Goal: Information Seeking & Learning: Find specific fact

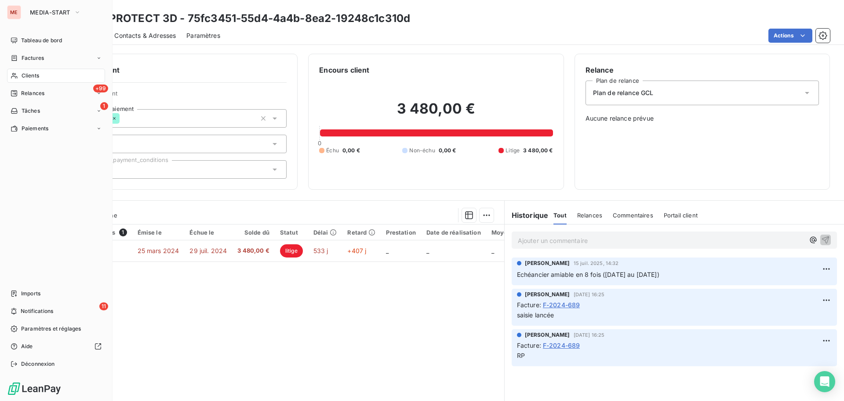
click at [13, 79] on div "Clients" at bounding box center [56, 76] width 98 height 14
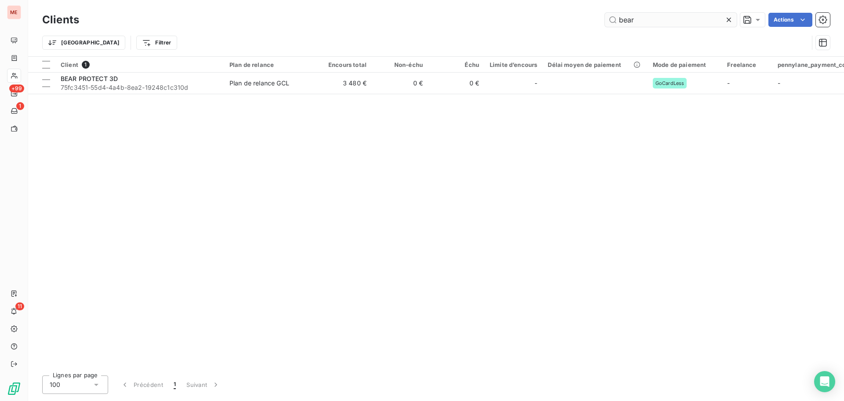
click at [673, 25] on input "bear" at bounding box center [671, 20] width 132 height 14
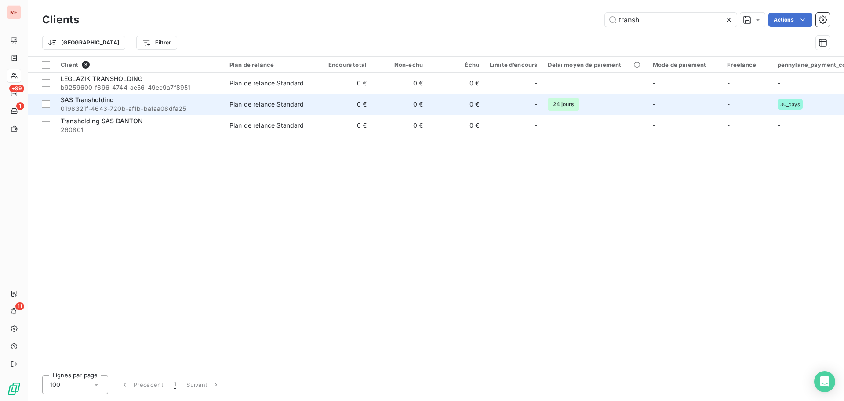
type input "transh"
click at [212, 109] on span "0198321f-4643-720b-af1b-ba1aa08dfa25" at bounding box center [140, 108] width 158 height 9
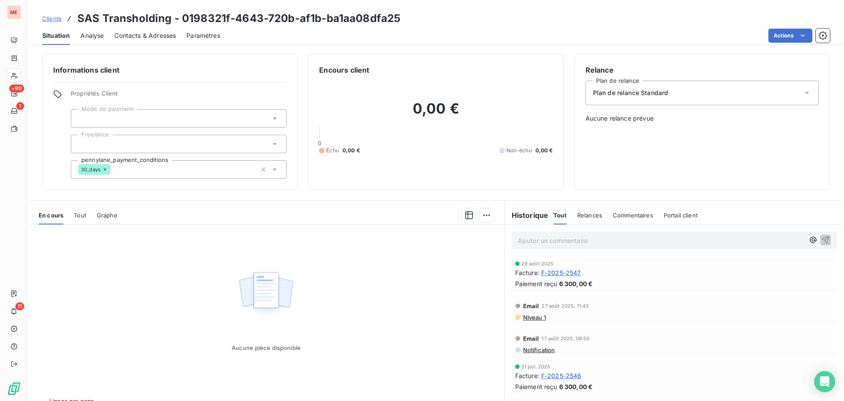
scroll to position [9, 0]
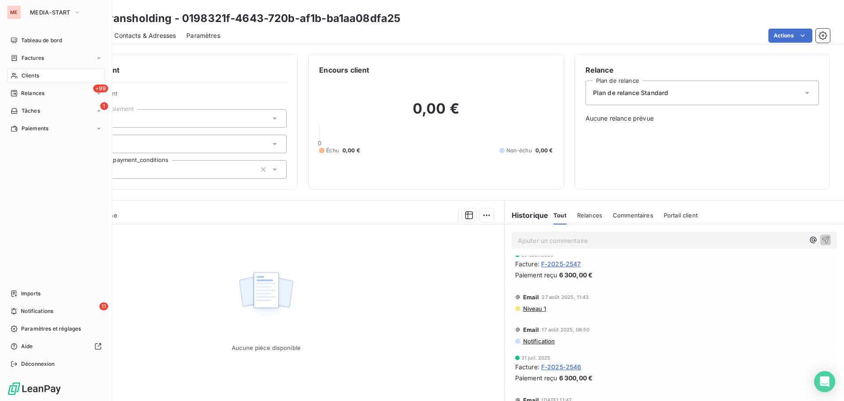
click at [15, 71] on div "Clients" at bounding box center [56, 76] width 98 height 14
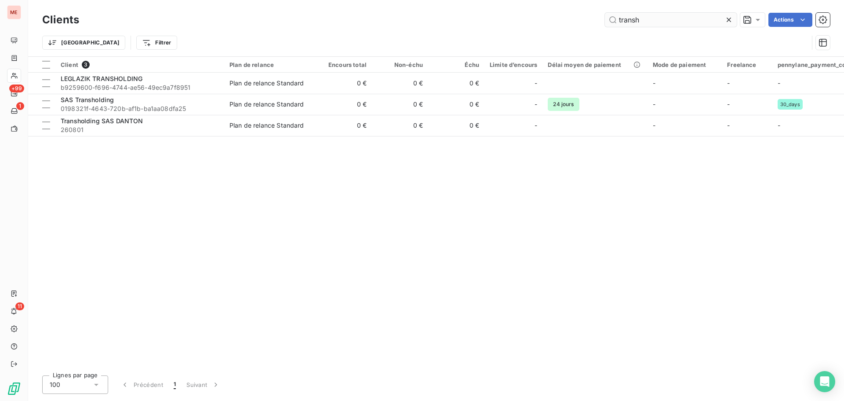
click at [632, 20] on input "transh" at bounding box center [671, 20] width 132 height 14
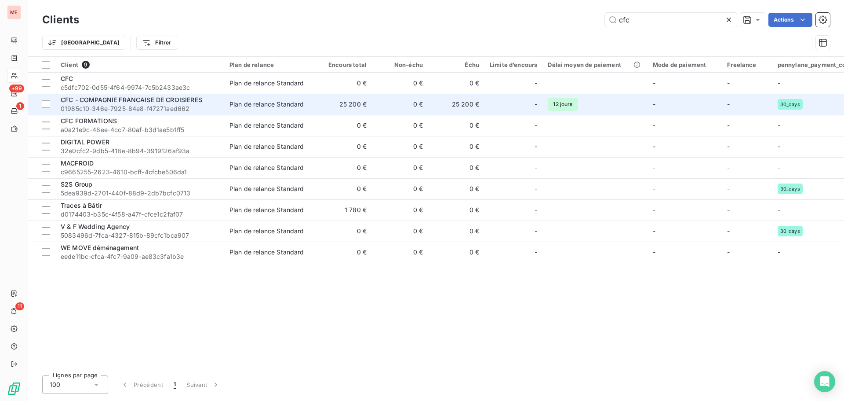
type input "cfc"
click at [177, 106] on span "01985c10-346e-7925-84e8-f47271aed662" at bounding box center [140, 108] width 158 height 9
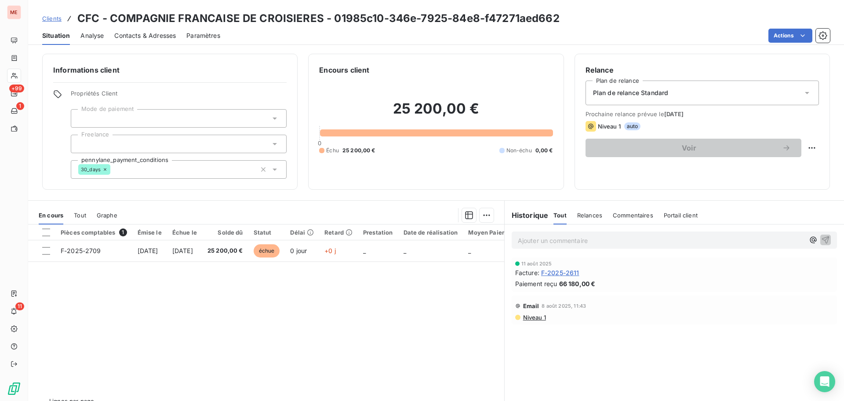
click at [144, 44] on div "Contacts & Adresses" at bounding box center [145, 35] width 62 height 18
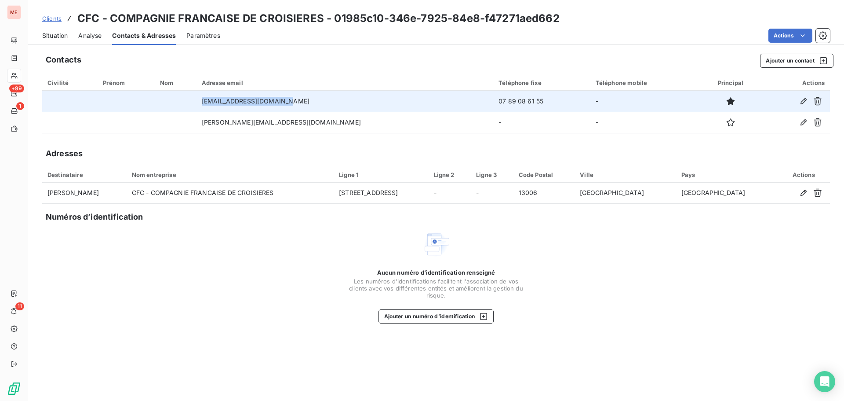
drag, startPoint x: 324, startPoint y: 105, endPoint x: 224, endPoint y: 95, distance: 99.9
click at [224, 95] on tr "[EMAIL_ADDRESS][DOMAIN_NAME] 07 89 08 61 55 -" at bounding box center [436, 101] width 788 height 21
copy tr "[EMAIL_ADDRESS][DOMAIN_NAME]"
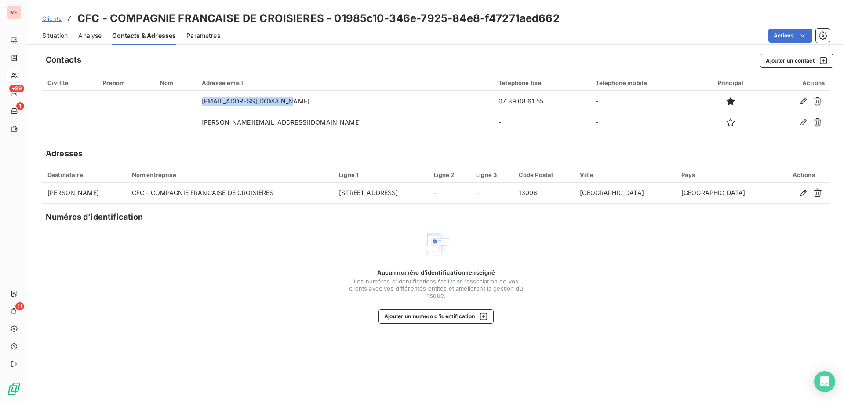
click at [58, 36] on span "Situation" at bounding box center [54, 35] width 25 height 9
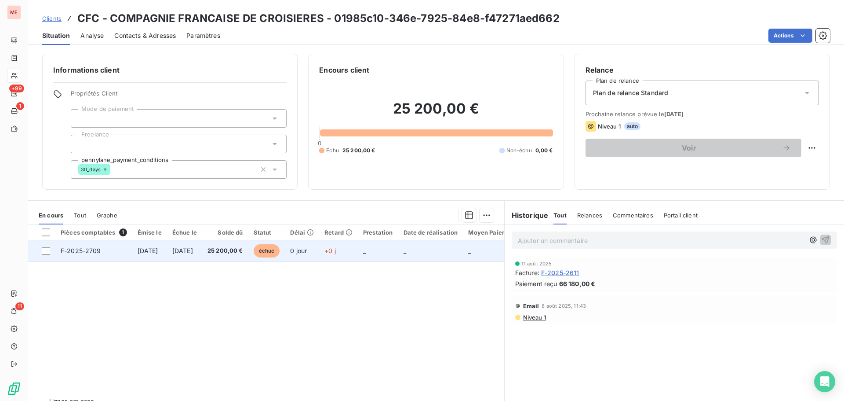
click at [243, 249] on span "25 200,00 €" at bounding box center [226, 250] width 36 height 9
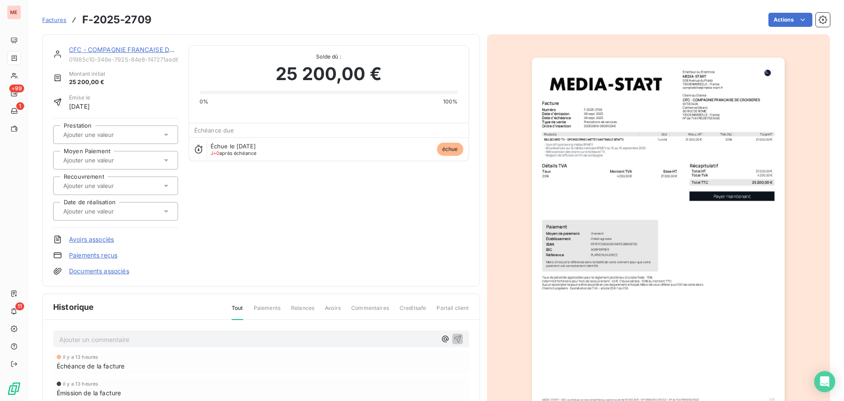
click at [88, 49] on link "CFC - COMPAGNIE FRANCAISE DE CROISIERES" at bounding box center [140, 49] width 142 height 7
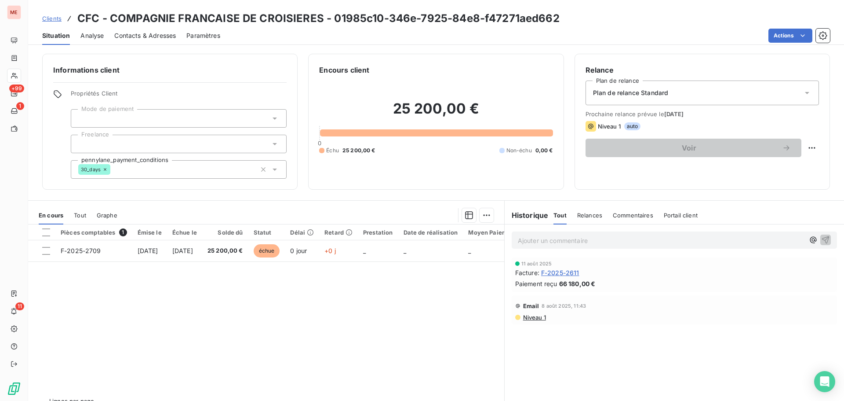
click at [145, 33] on span "Contacts & Adresses" at bounding box center [145, 35] width 62 height 9
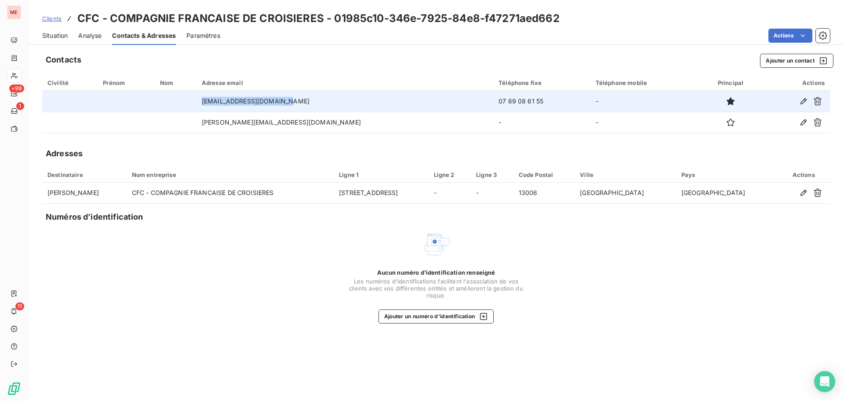
drag, startPoint x: 329, startPoint y: 96, endPoint x: 235, endPoint y: 100, distance: 94.6
click at [235, 100] on td "[EMAIL_ADDRESS][DOMAIN_NAME]" at bounding box center [345, 101] width 297 height 21
copy td "[EMAIL_ADDRESS][DOMAIN_NAME]"
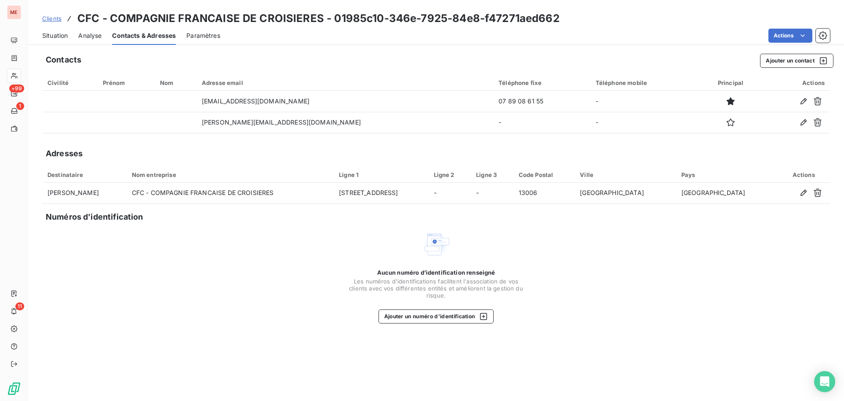
click at [316, 134] on div "Contacts Ajouter un contact Civilité Prénom Nom Adresse email Téléphone fixe Té…" at bounding box center [436, 224] width 816 height 352
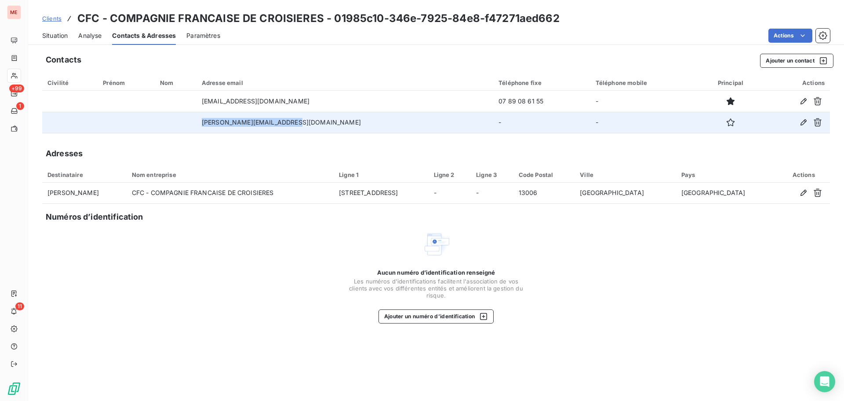
drag, startPoint x: 311, startPoint y: 124, endPoint x: 226, endPoint y: 132, distance: 85.3
click at [226, 132] on tr "[PERSON_NAME][EMAIL_ADDRESS][DOMAIN_NAME] - -" at bounding box center [436, 122] width 788 height 21
copy tr "[PERSON_NAME][EMAIL_ADDRESS][DOMAIN_NAME]"
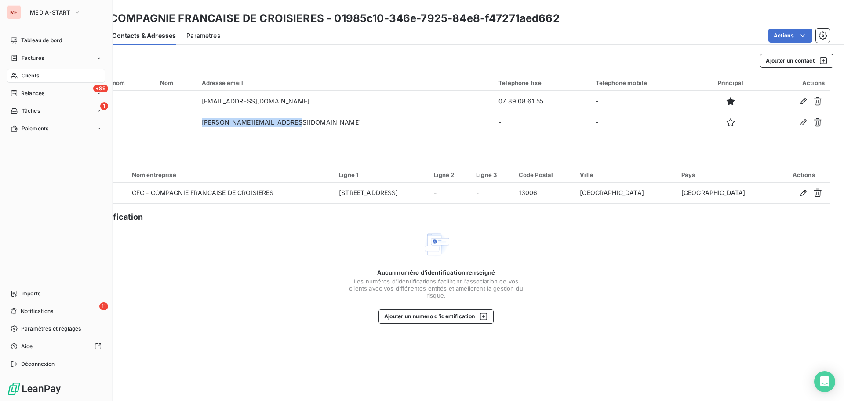
click at [26, 78] on span "Clients" at bounding box center [31, 76] width 18 height 8
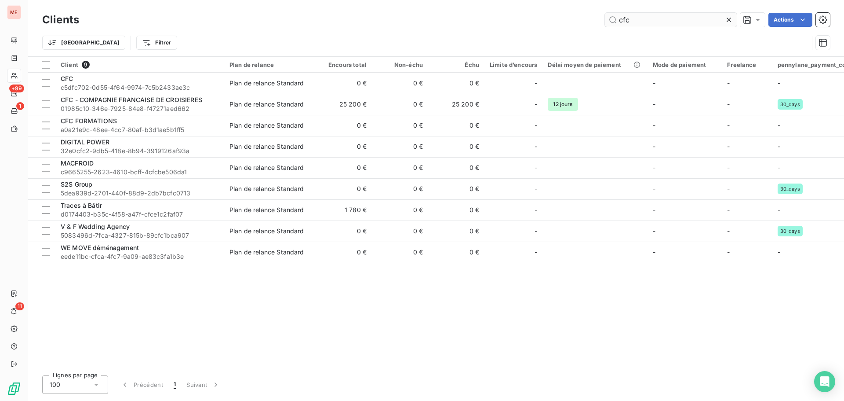
click at [627, 19] on input "cfc" at bounding box center [671, 20] width 132 height 14
type input "s"
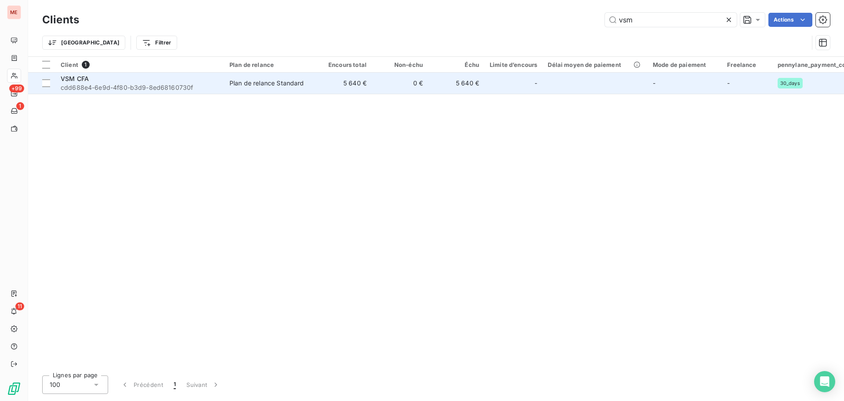
type input "vsm"
click at [299, 79] on div "Plan de relance Standard" at bounding box center [266, 83] width 75 height 9
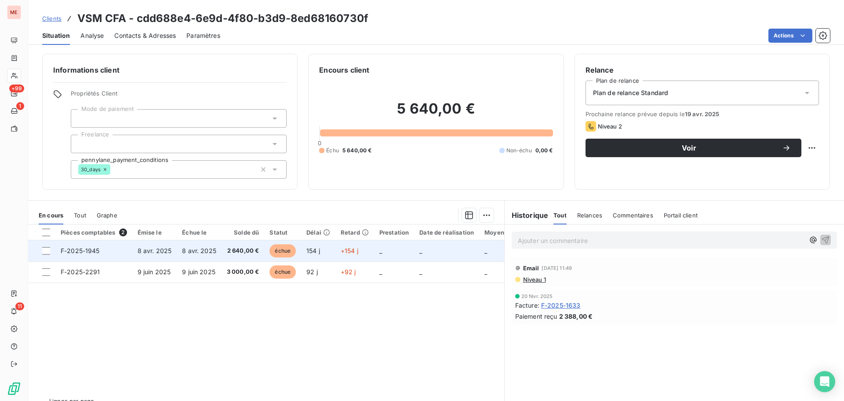
click at [288, 258] on td "échue" at bounding box center [282, 250] width 37 height 21
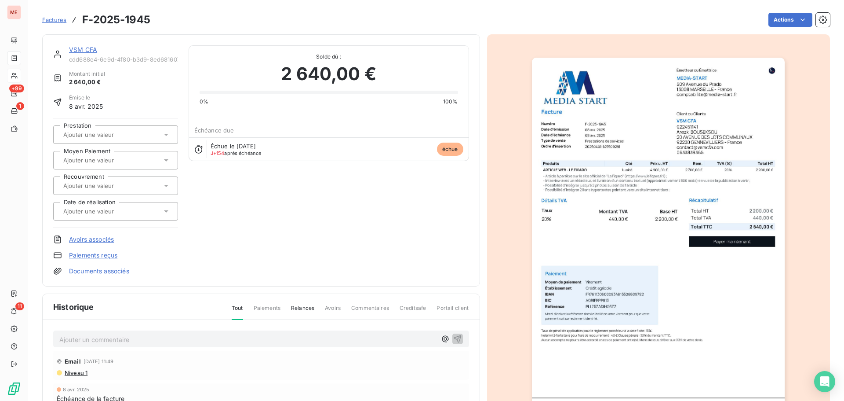
click at [647, 189] on img "button" at bounding box center [658, 237] width 253 height 358
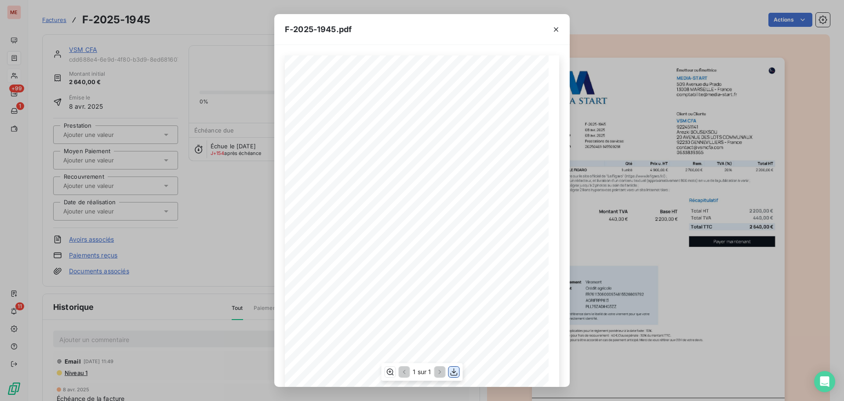
click at [452, 369] on icon "button" at bounding box center [454, 371] width 9 height 9
click at [89, 47] on div "F-2025-1945.pdf 2 200,00 € 440,00 € 2 640,00 € Émetteur ou Émettrice MEDIA-STAR…" at bounding box center [422, 200] width 844 height 401
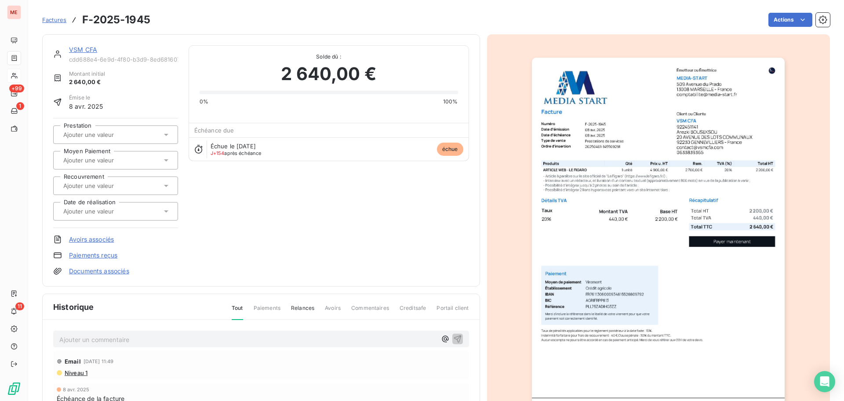
click at [86, 50] on link "VSM CFA" at bounding box center [83, 49] width 28 height 7
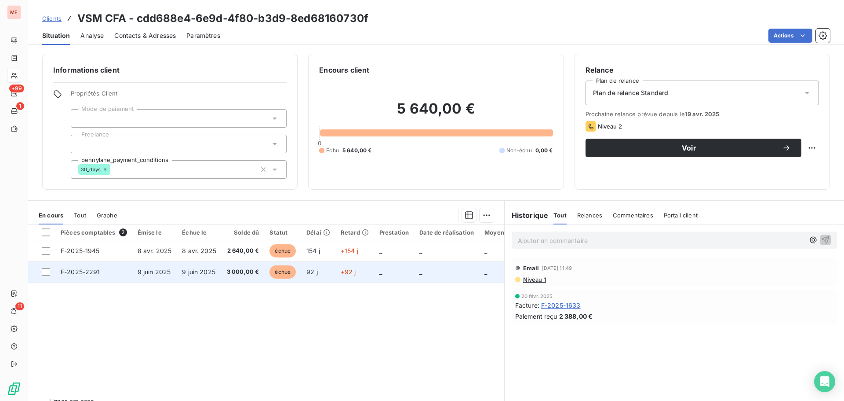
click at [202, 279] on td "9 juin 2025" at bounding box center [199, 271] width 45 height 21
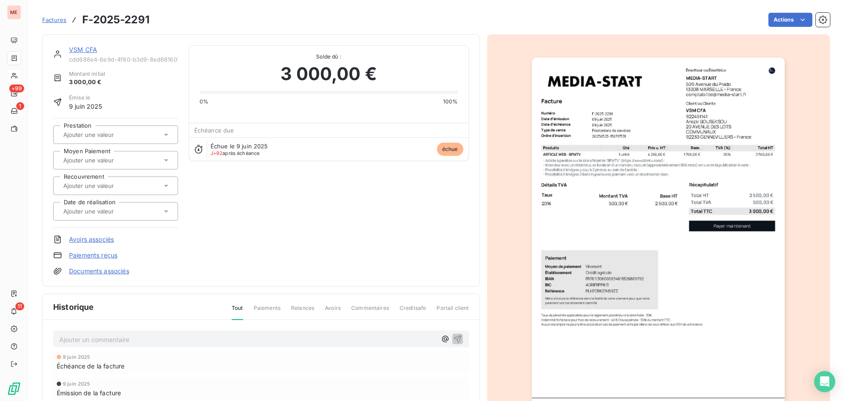
click at [636, 161] on img "button" at bounding box center [658, 237] width 253 height 358
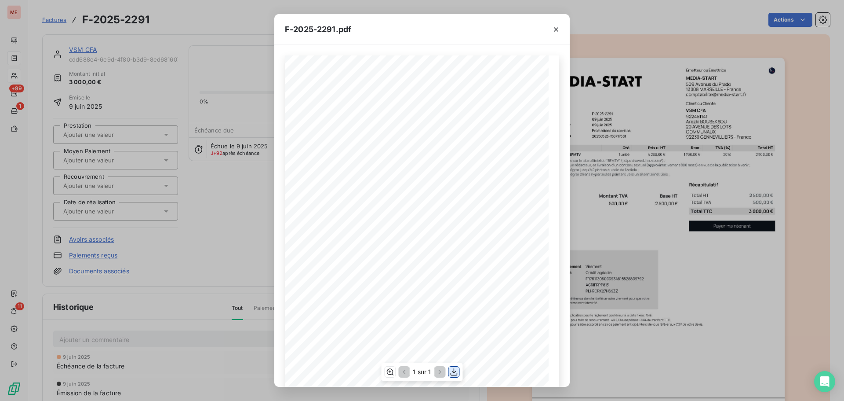
click at [453, 367] on button "button" at bounding box center [454, 371] width 11 height 11
click at [254, 233] on div "F-2025-2291.pdf 2 500,00 € 500,00 € 3 000,00 € Émetteur ou Émettrice MEDIA-STAR…" at bounding box center [422, 200] width 844 height 401
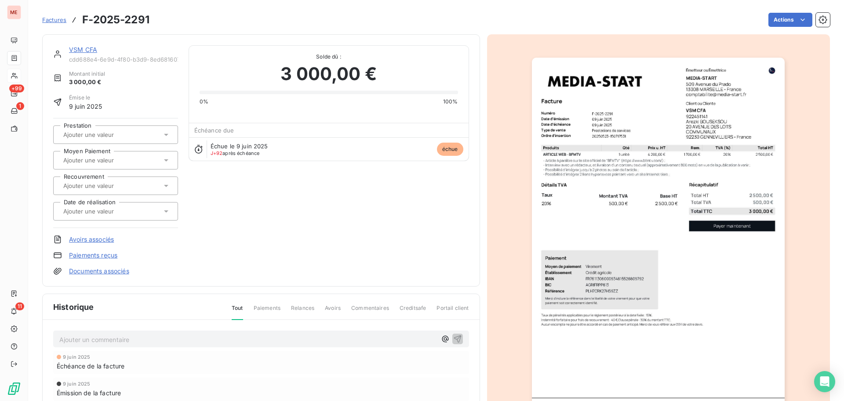
click at [79, 51] on link "VSM CFA" at bounding box center [83, 49] width 28 height 7
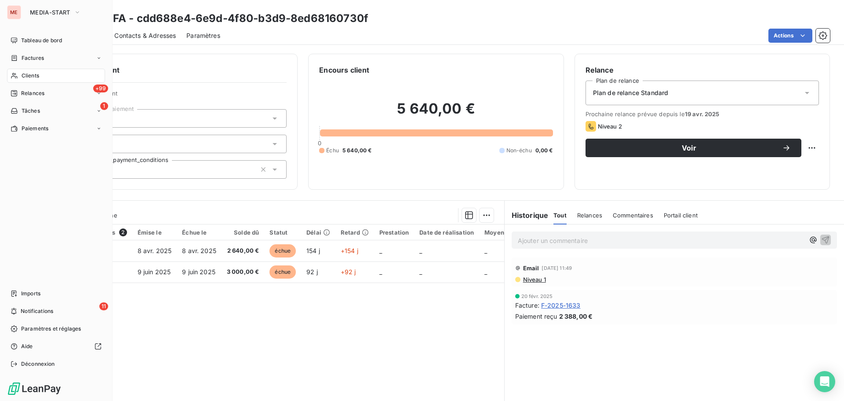
click at [20, 79] on div "Clients" at bounding box center [56, 76] width 98 height 14
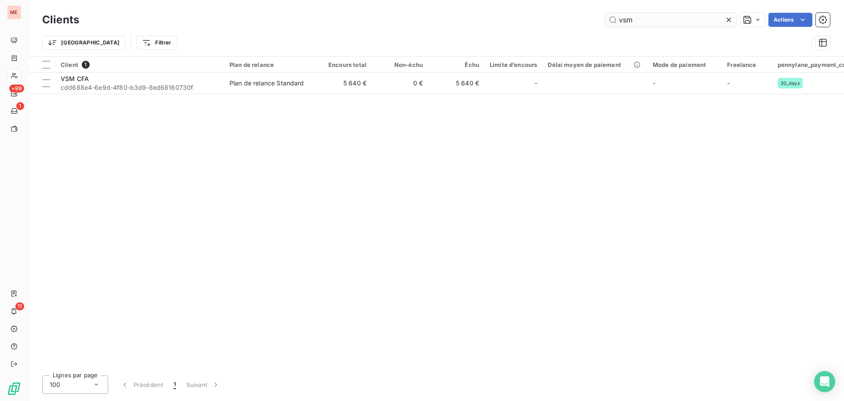
click at [630, 23] on input "vsm" at bounding box center [671, 20] width 132 height 14
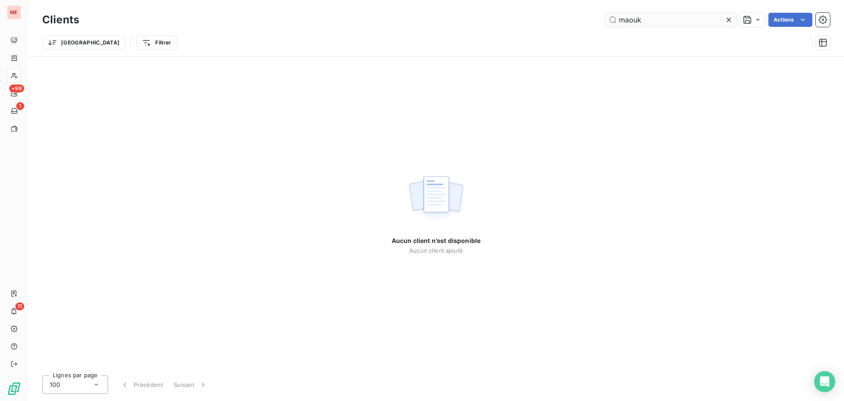
click at [631, 15] on input "maouk" at bounding box center [671, 20] width 132 height 14
click at [627, 21] on input "maouk" at bounding box center [671, 20] width 132 height 14
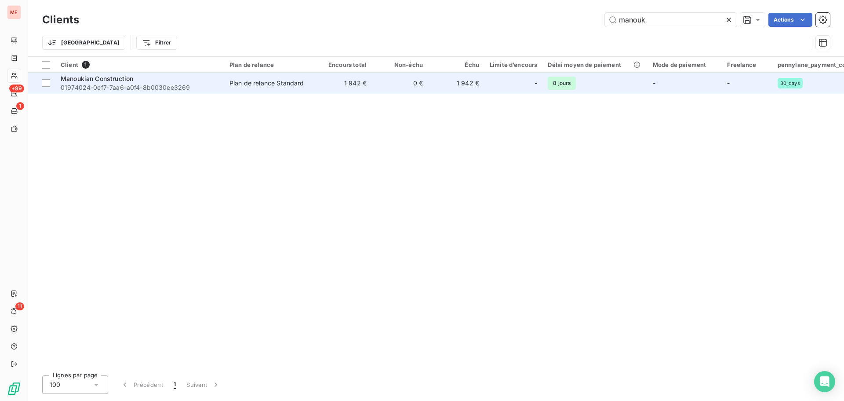
type input "manouk"
click at [187, 77] on div "Manoukian Construction" at bounding box center [140, 78] width 158 height 9
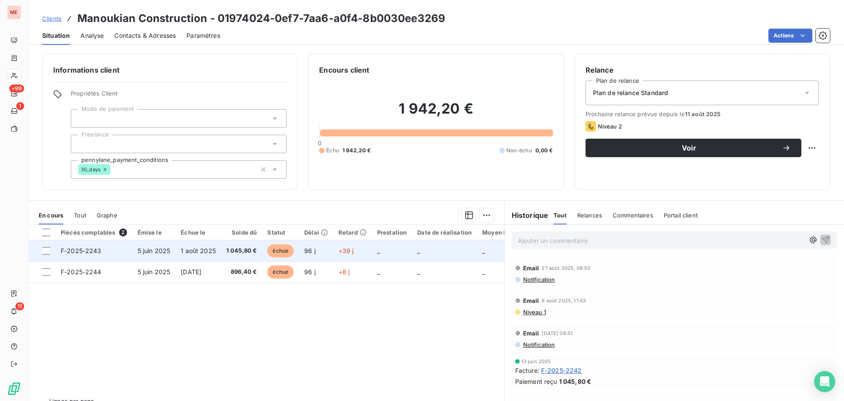
click at [182, 254] on span "1 août 2025" at bounding box center [198, 250] width 35 height 7
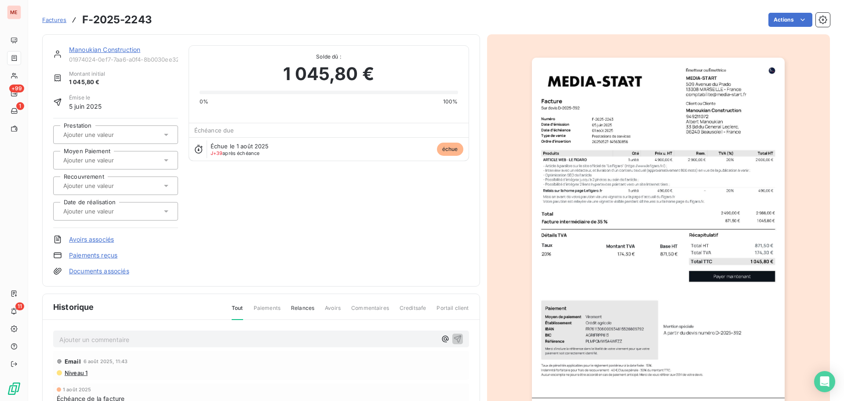
click at [681, 187] on img "button" at bounding box center [658, 237] width 253 height 358
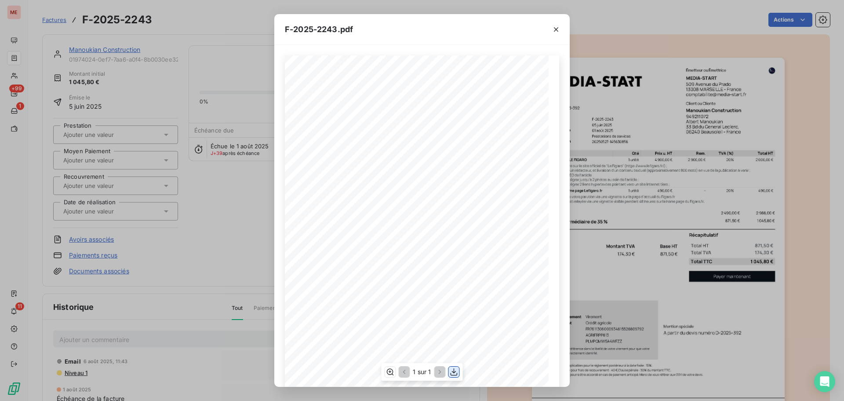
click at [454, 369] on icon "button" at bounding box center [454, 371] width 7 height 7
click at [219, 183] on div "F-2025-2243.pdf 871,50 € 174,30 € 1 045,80 € Émetteur ou Émettrice MEDIA-START …" at bounding box center [422, 200] width 844 height 401
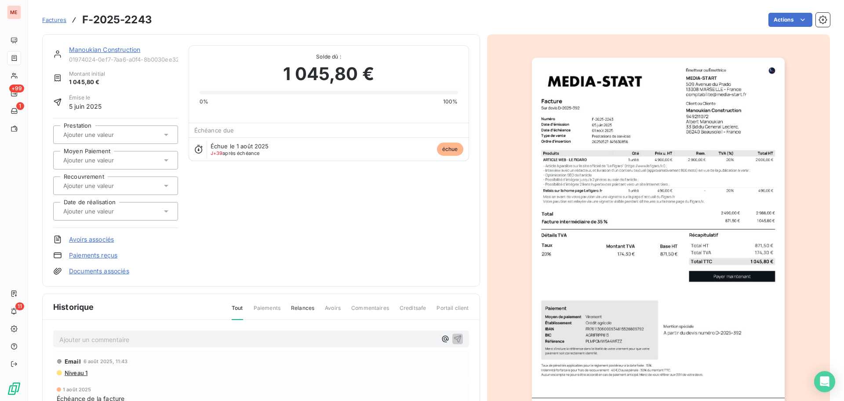
click at [102, 48] on link "Manoukian Construction" at bounding box center [104, 49] width 71 height 7
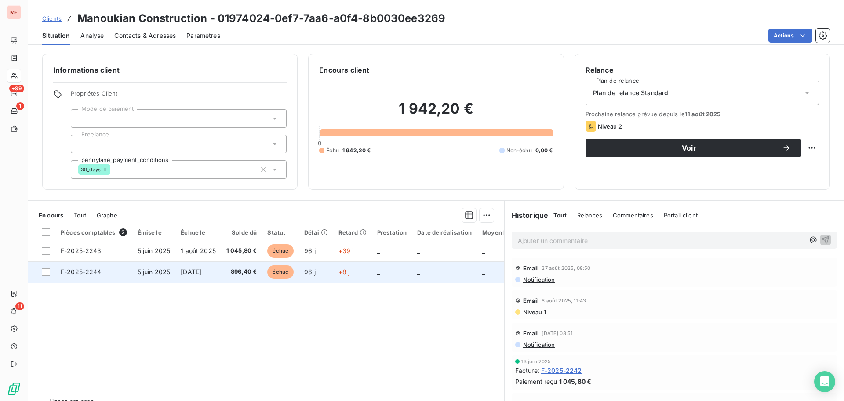
click at [227, 269] on span "896,40 €" at bounding box center [241, 271] width 31 height 9
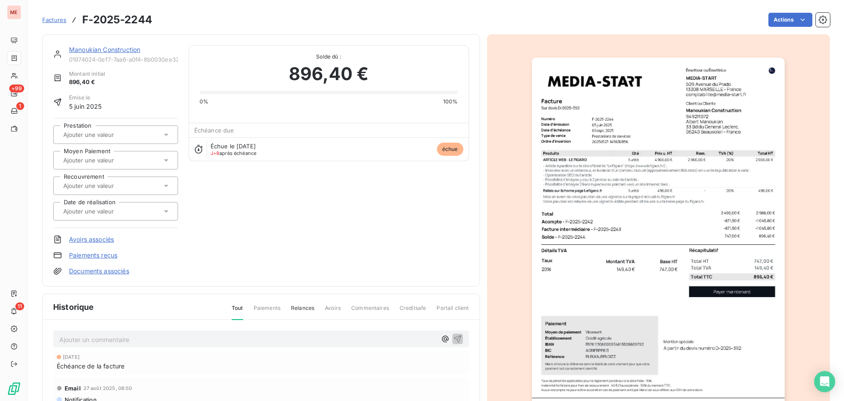
click at [625, 173] on img "button" at bounding box center [658, 237] width 253 height 358
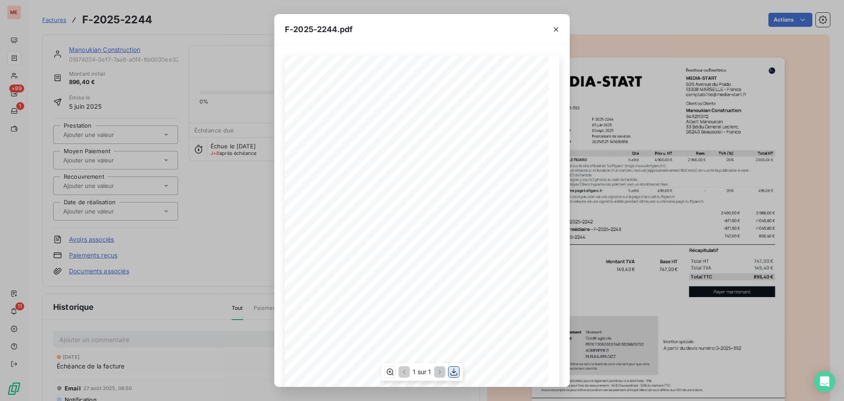
click at [453, 373] on icon "button" at bounding box center [454, 371] width 9 height 9
click at [248, 206] on div "F-2025-2244.pdf 747,00 € 149,40 € 896,40 € Émetteur ou Émettrice MEDIA-START [S…" at bounding box center [422, 200] width 844 height 401
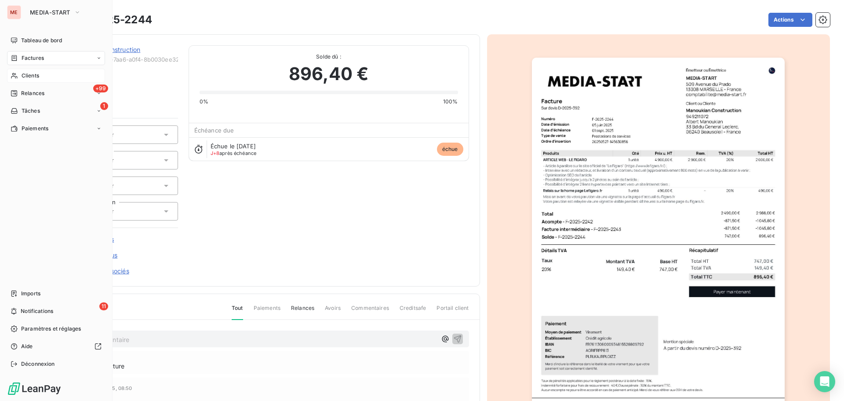
click at [18, 76] on icon at bounding box center [14, 75] width 7 height 7
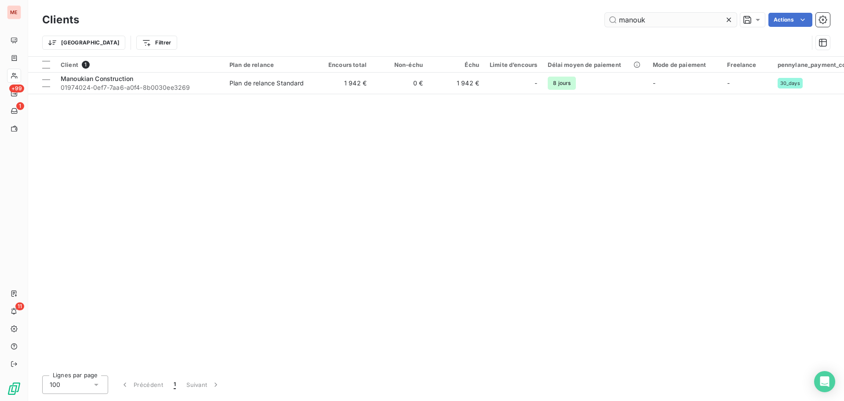
click at [630, 22] on input "manouk" at bounding box center [671, 20] width 132 height 14
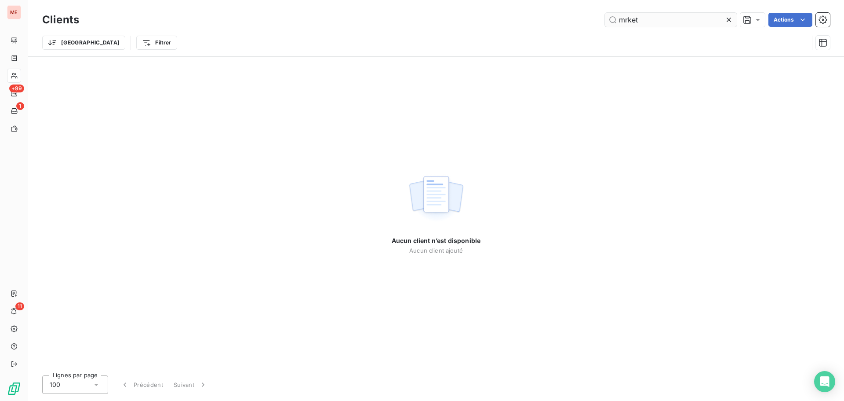
click at [624, 20] on input "mrket" at bounding box center [671, 20] width 132 height 14
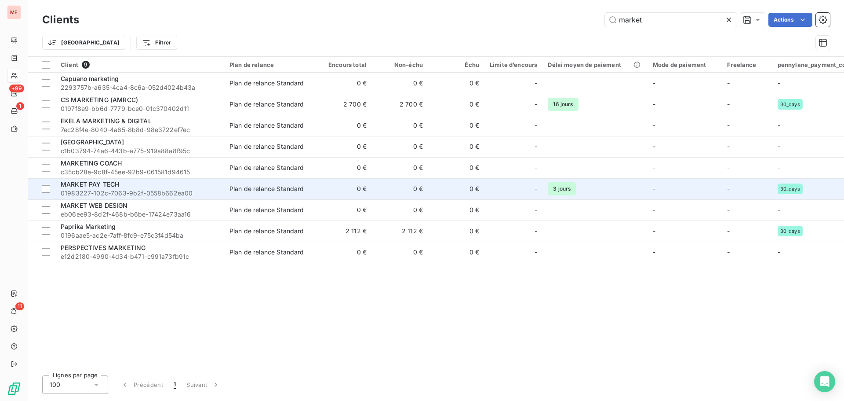
type input "market"
click at [198, 179] on td "MARKET PAY TECH 01983227-102c-7063-9b2f-0558b662ea00" at bounding box center [139, 188] width 169 height 21
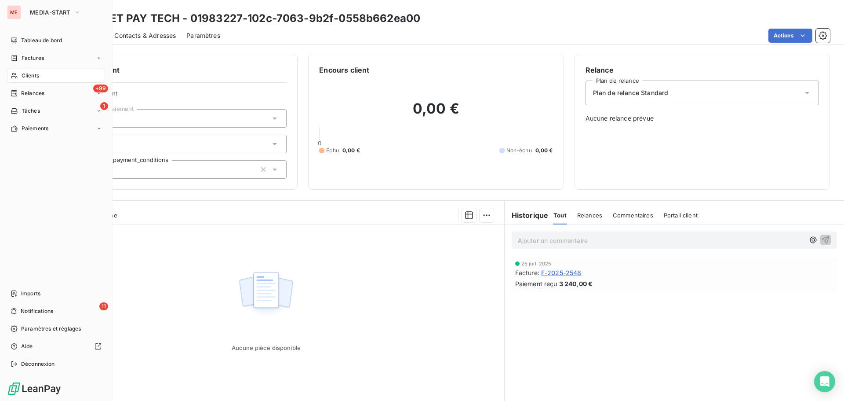
click at [18, 76] on icon at bounding box center [14, 75] width 7 height 7
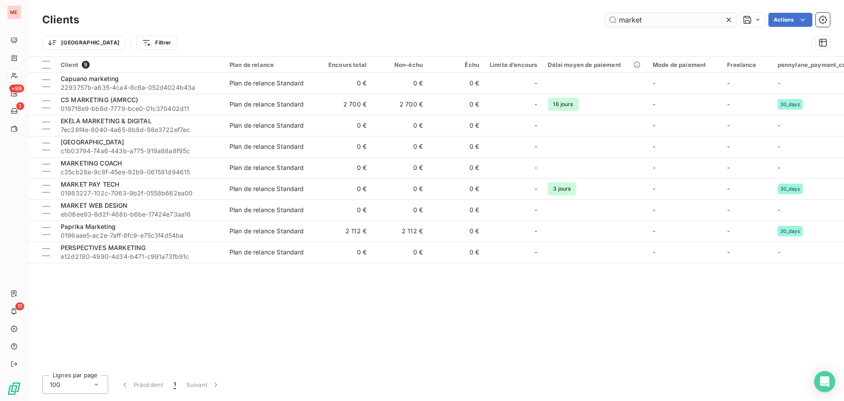
click at [640, 16] on input "market" at bounding box center [671, 20] width 132 height 14
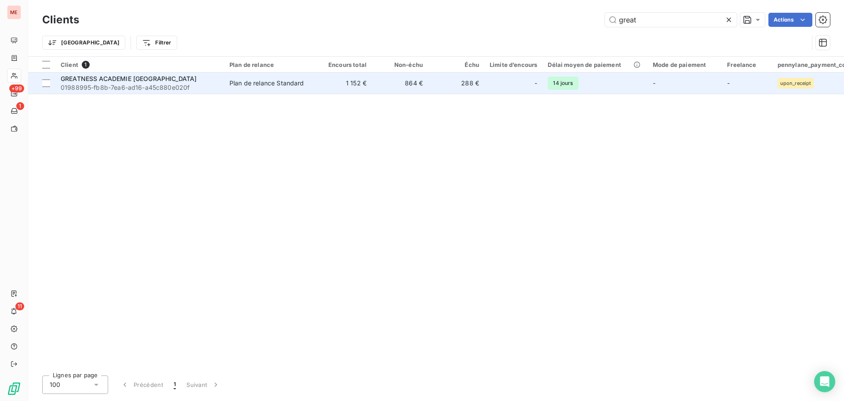
type input "great"
click at [296, 80] on div "Plan de relance Standard" at bounding box center [266, 83] width 75 height 9
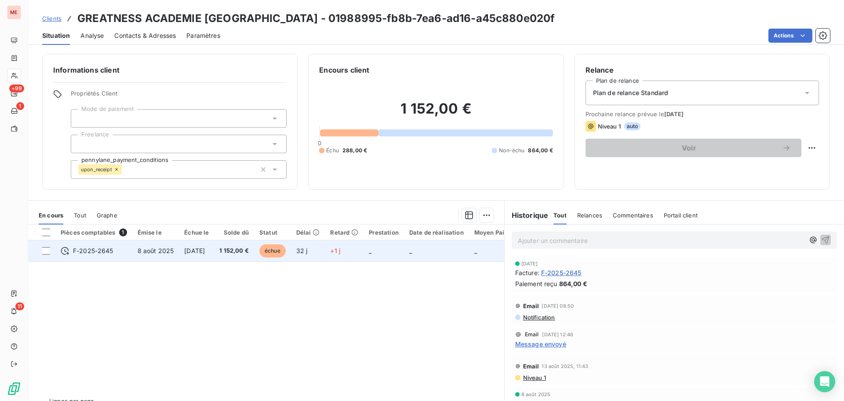
click at [234, 251] on span "1 152,00 €" at bounding box center [233, 250] width 29 height 9
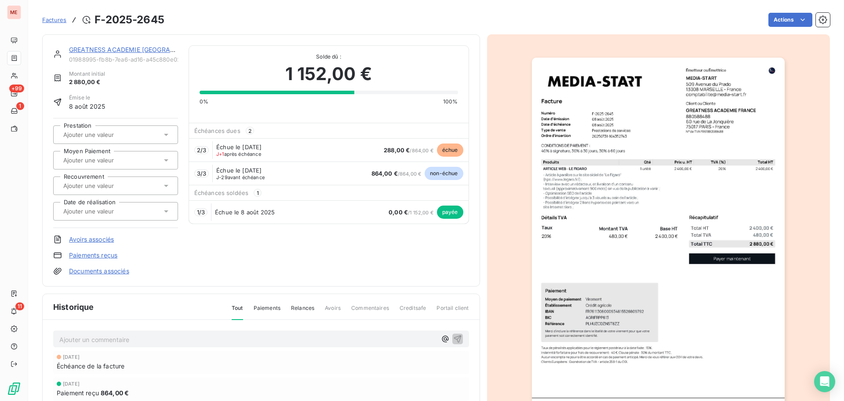
click at [114, 50] on link "GREATNESS ACADEMIE [GEOGRAPHIC_DATA]" at bounding box center [137, 49] width 137 height 7
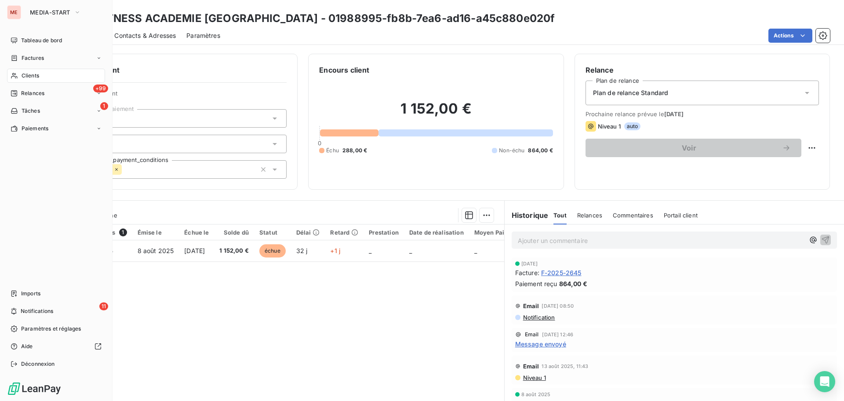
drag, startPoint x: 22, startPoint y: 83, endPoint x: 32, endPoint y: 73, distance: 14.6
click at [32, 73] on nav "Tableau de bord Factures Clients +99 Relances 1 Tâches Paiements" at bounding box center [56, 84] width 98 height 102
click at [32, 73] on span "Clients" at bounding box center [31, 76] width 18 height 8
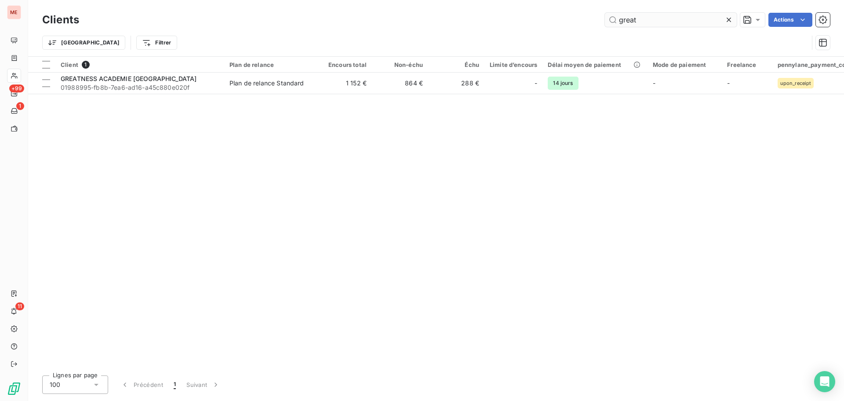
click at [632, 22] on input "great" at bounding box center [671, 20] width 132 height 14
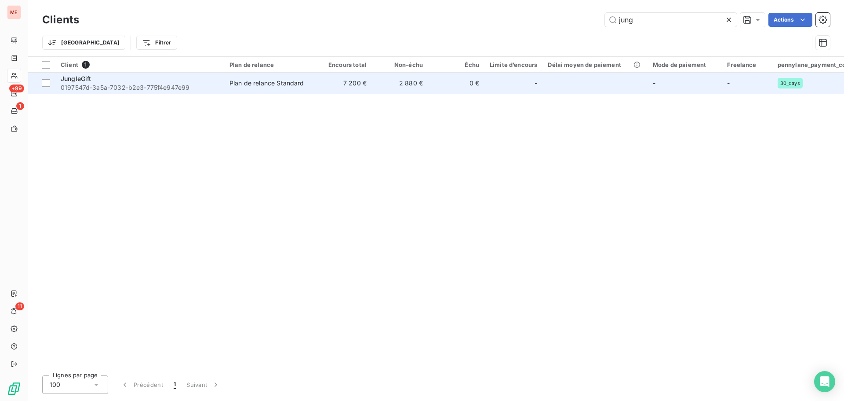
type input "jung"
click at [342, 88] on td "7 200 €" at bounding box center [344, 83] width 56 height 21
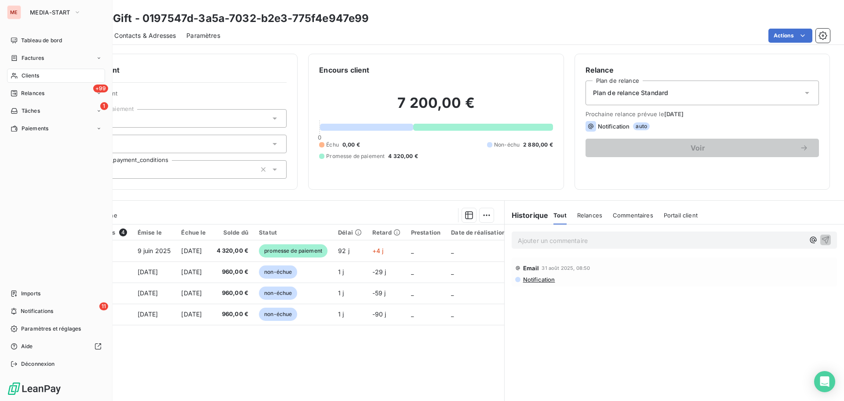
click at [21, 75] on div "Clients" at bounding box center [56, 76] width 98 height 14
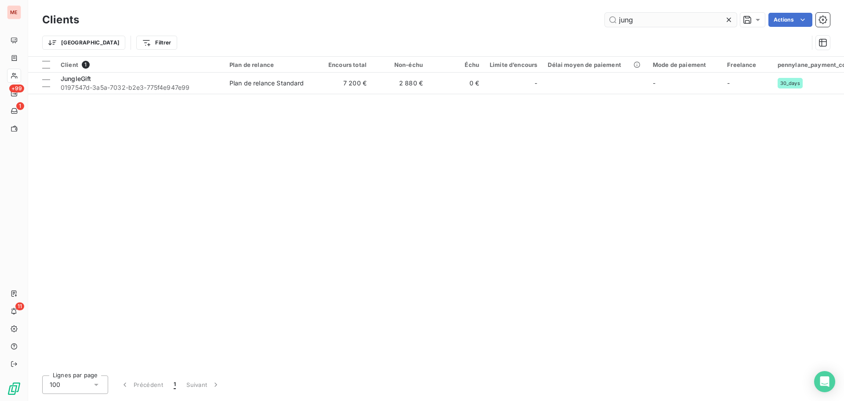
click at [652, 22] on input "jung" at bounding box center [671, 20] width 132 height 14
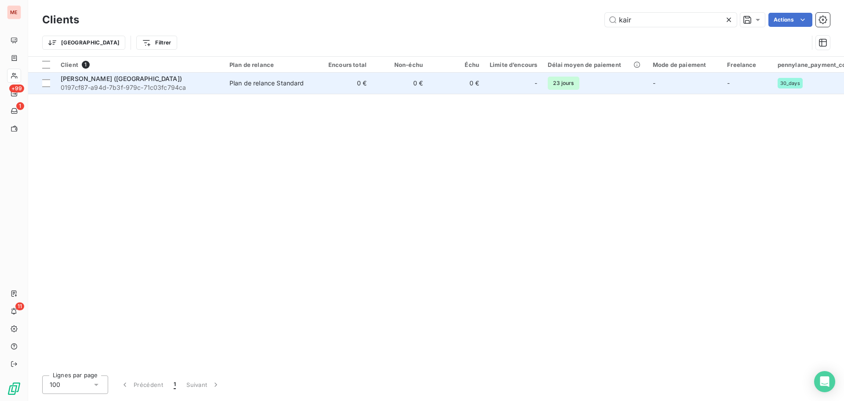
type input "kair"
click at [193, 84] on span "0197cf87-a94d-7b3f-979c-71c03fc794ca" at bounding box center [140, 87] width 158 height 9
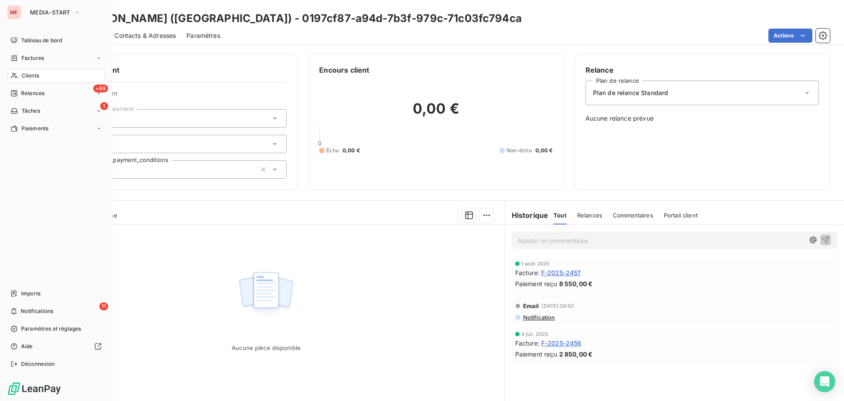
click at [30, 72] on span "Clients" at bounding box center [31, 76] width 18 height 8
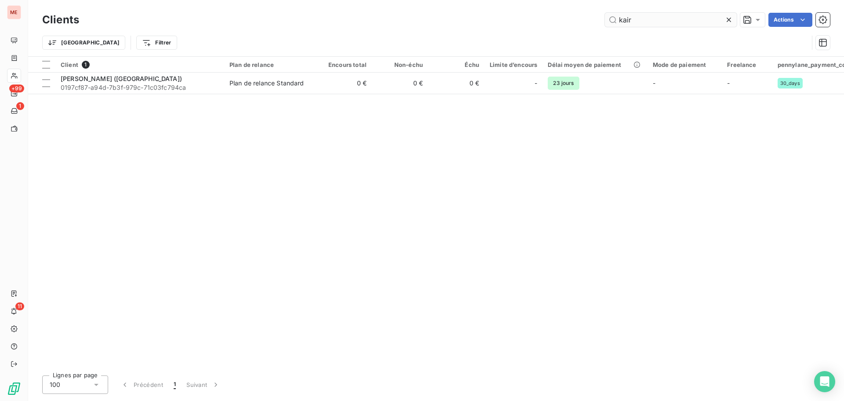
click at [634, 19] on input "kair" at bounding box center [671, 20] width 132 height 14
click at [633, 22] on input "obj" at bounding box center [671, 20] width 132 height 14
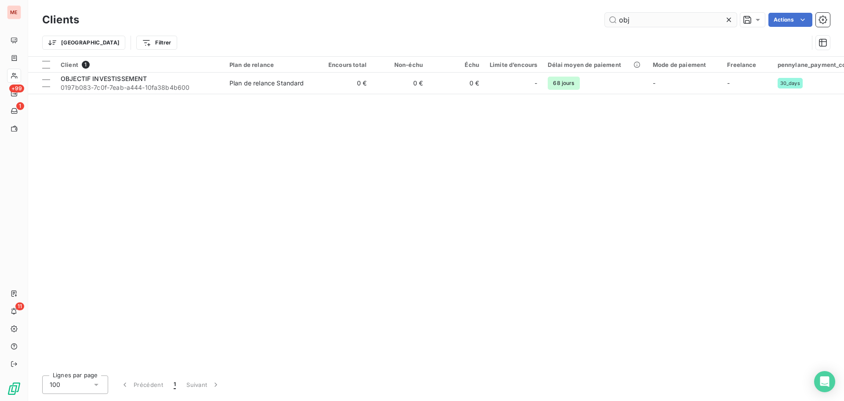
click at [633, 22] on input "obj" at bounding box center [671, 20] width 132 height 14
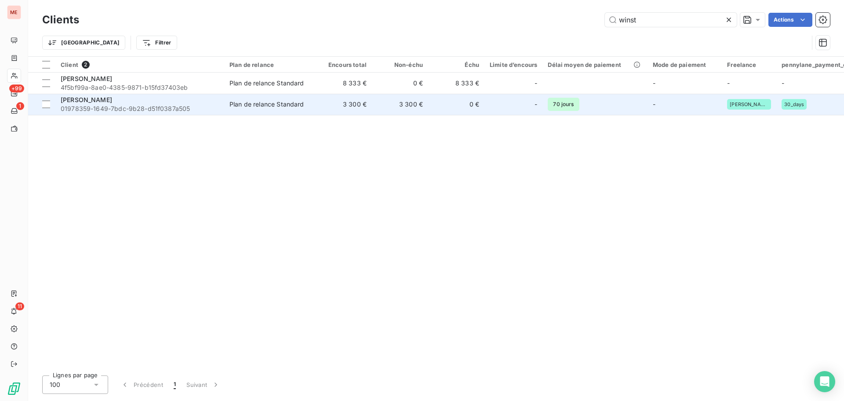
type input "winst"
click at [389, 104] on td "3 300 €" at bounding box center [400, 104] width 56 height 21
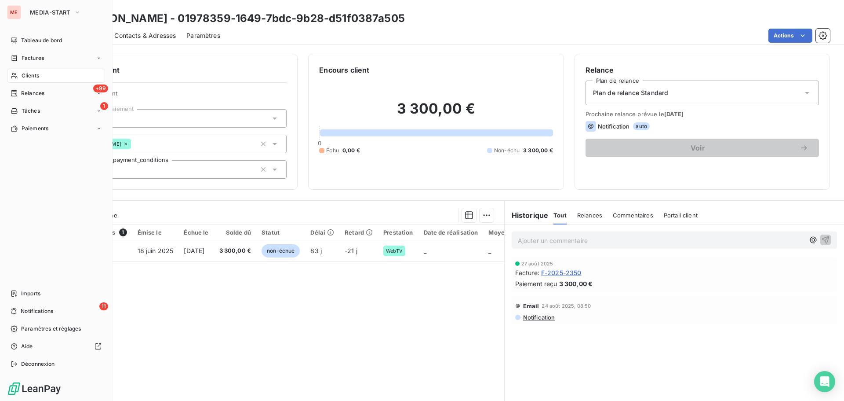
click at [15, 78] on icon at bounding box center [14, 75] width 7 height 7
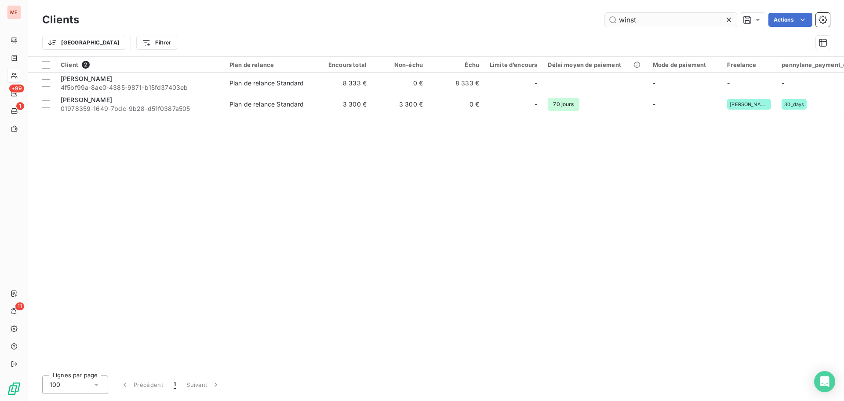
click at [646, 23] on input "winst" at bounding box center [671, 20] width 132 height 14
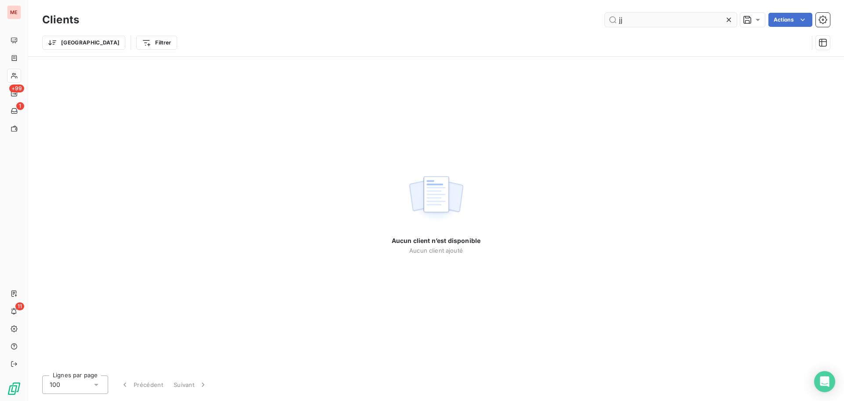
click at [627, 21] on input "jj" at bounding box center [671, 20] width 132 height 14
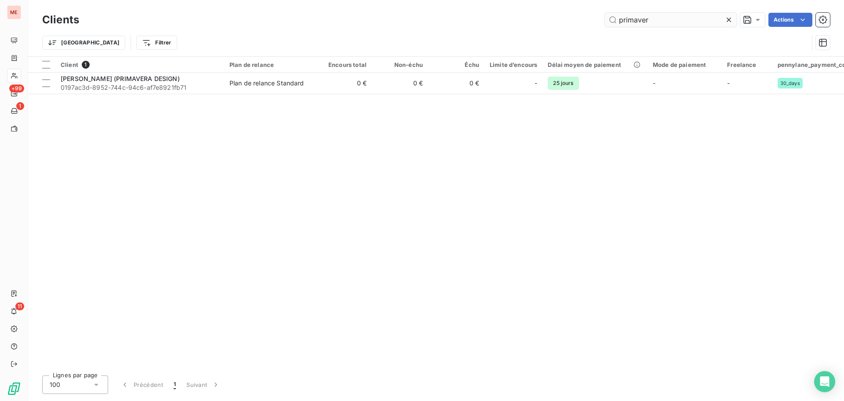
click at [634, 18] on input "primaver" at bounding box center [671, 20] width 132 height 14
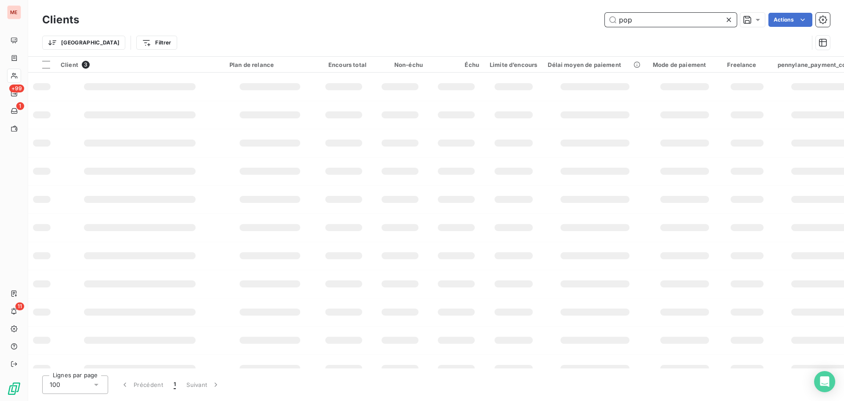
click at [632, 25] on input "pop" at bounding box center [671, 20] width 132 height 14
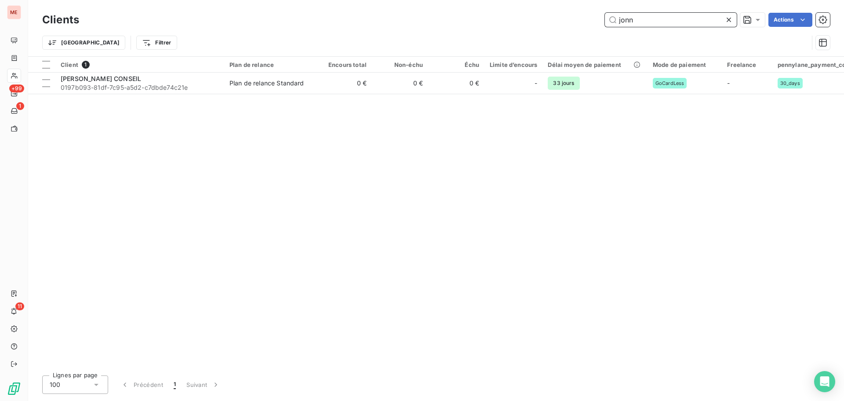
click at [626, 20] on input "jonn" at bounding box center [671, 20] width 132 height 14
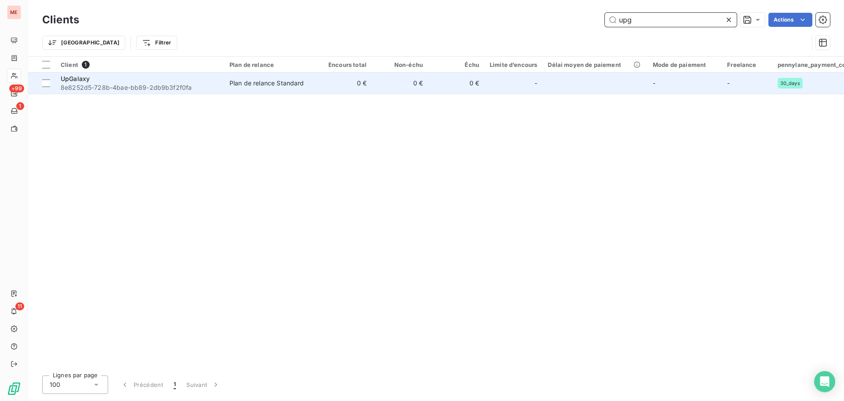
type input "upg"
click at [311, 82] on td "Plan de relance Standard" at bounding box center [269, 83] width 91 height 21
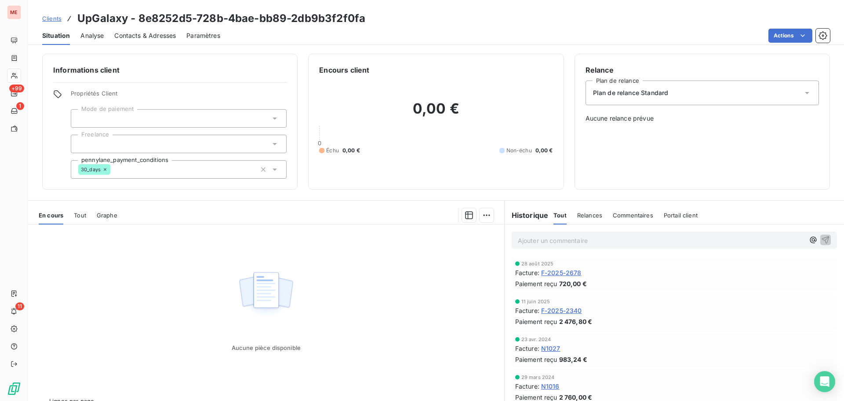
click at [561, 274] on span "F-2025-2678" at bounding box center [561, 272] width 40 height 9
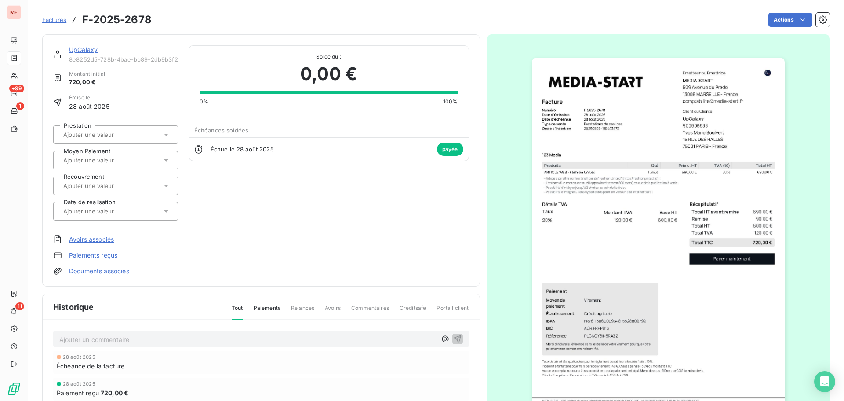
click at [723, 142] on img "button" at bounding box center [658, 237] width 253 height 358
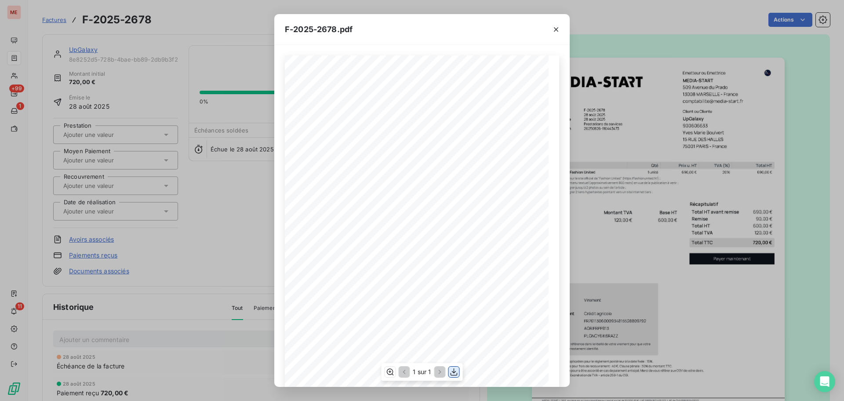
click at [453, 374] on icon "button" at bounding box center [454, 371] width 9 height 9
click at [227, 273] on div "F-2025-2678.pdf 690,00 € 90,00 € 600,00 € 120,00 € 720,00 € 0198f034- 8124- 7d2…" at bounding box center [422, 200] width 844 height 401
